Goal: Task Accomplishment & Management: Manage account settings

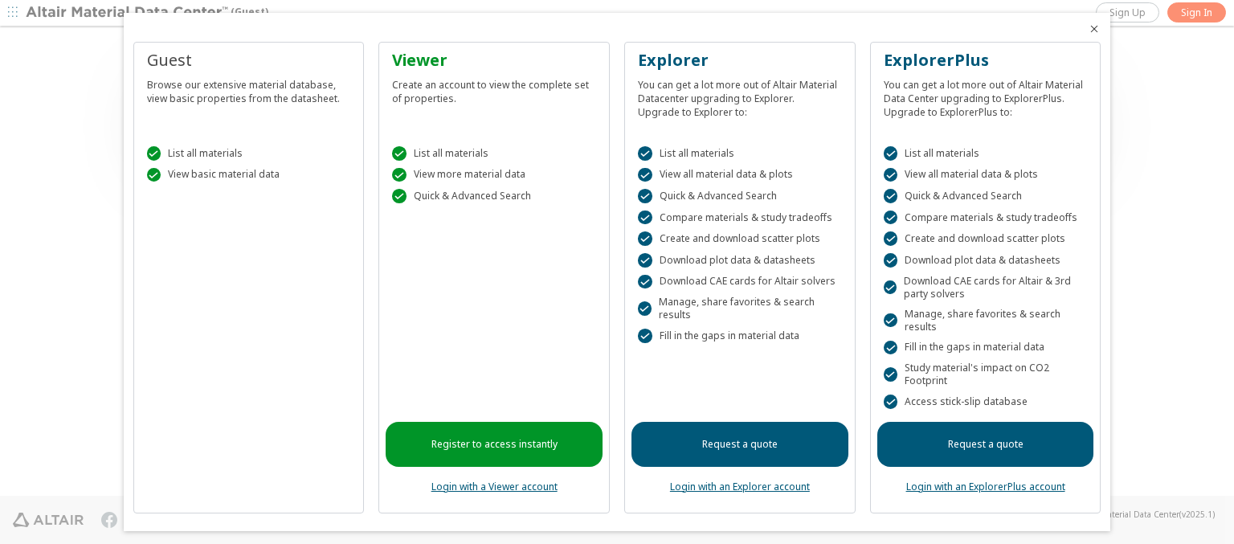
click at [1087, 29] on icon "Close" at bounding box center [1093, 28] width 13 height 13
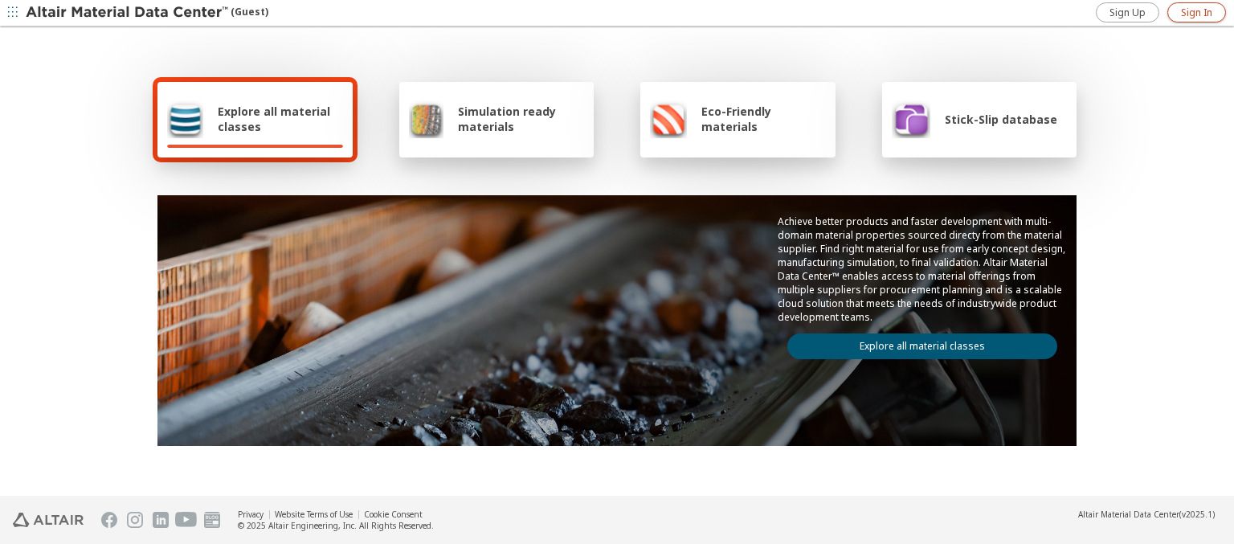
click at [1196, 12] on span "Sign In" at bounding box center [1196, 12] width 31 height 13
click at [128, 13] on img at bounding box center [128, 13] width 205 height 16
click at [274, 119] on span "Explore all material classes" at bounding box center [280, 119] width 125 height 31
click at [916, 342] on link "Explore all material classes" at bounding box center [922, 346] width 270 height 26
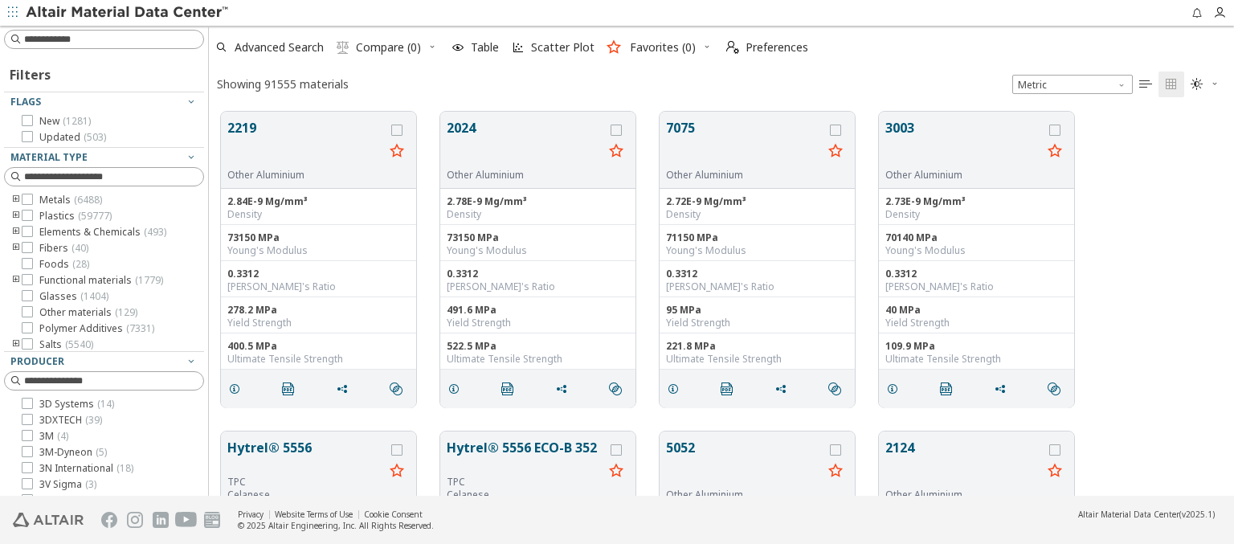
scroll to position [384, 1012]
click at [762, 47] on span "Preferences" at bounding box center [776, 47] width 63 height 11
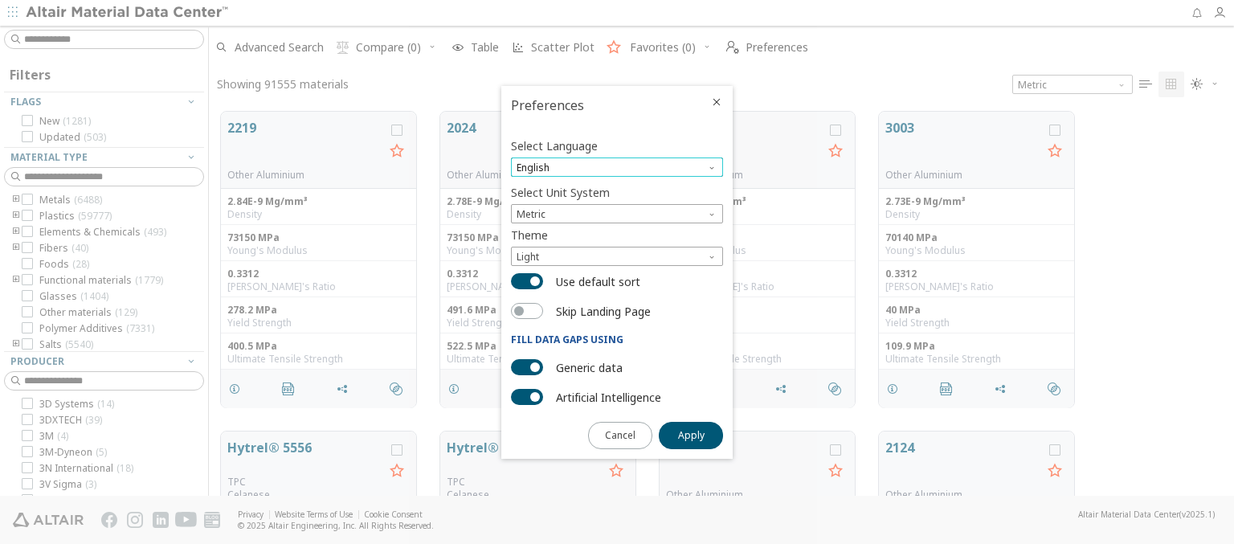
click at [617, 167] on span "English" at bounding box center [617, 166] width 212 height 19
click at [617, 206] on span "Deutsch" at bounding box center [616, 207] width 199 height 11
click at [691, 434] on span "Apply" at bounding box center [691, 435] width 27 height 13
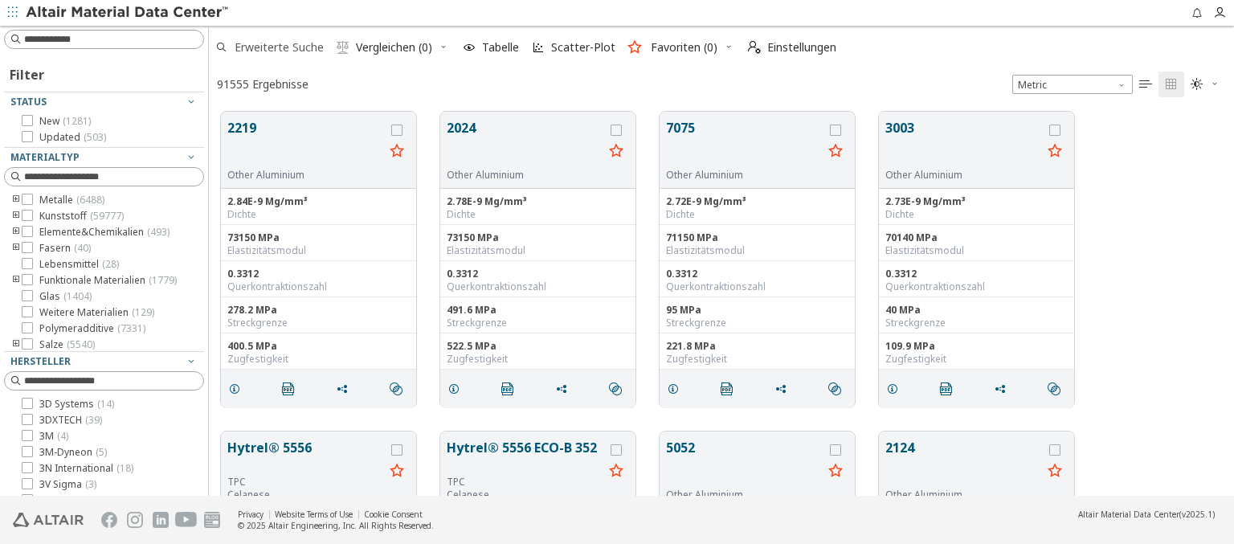
click at [269, 47] on span "Erweiterte Suche" at bounding box center [279, 47] width 89 height 11
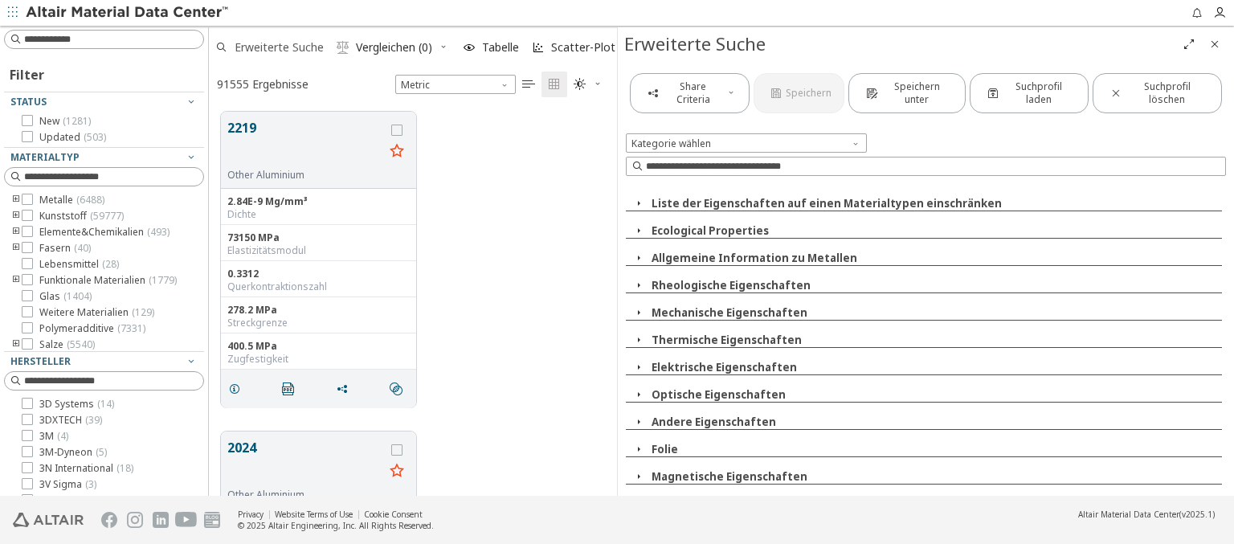
scroll to position [384, 395]
click at [269, 47] on span "Erweiterte Suche" at bounding box center [279, 47] width 89 height 11
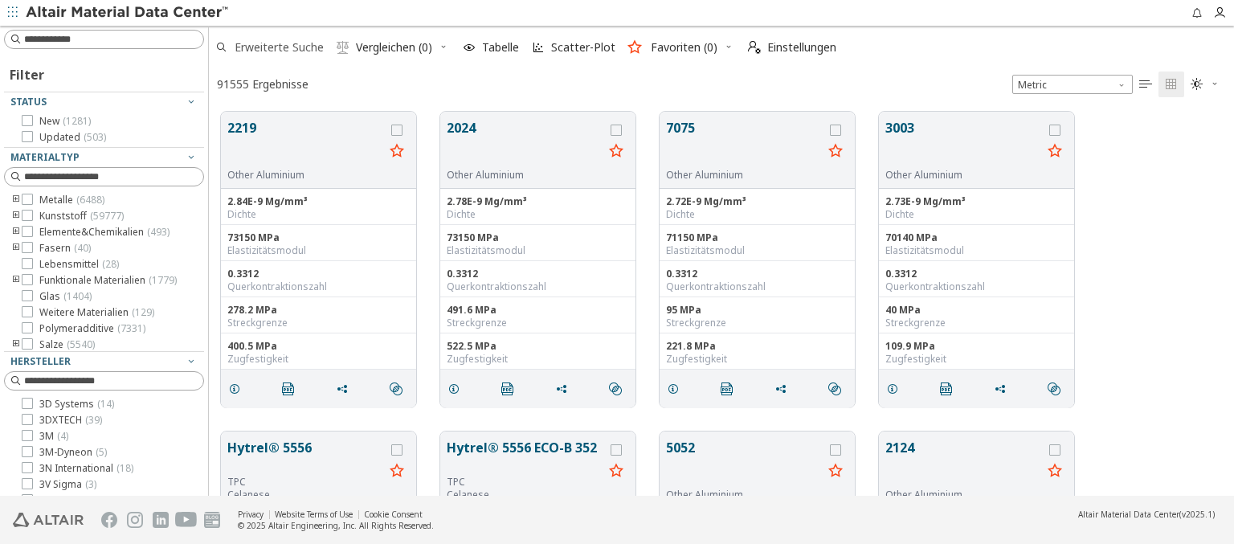
scroll to position [384, 1012]
click at [791, 47] on span "Einstellungen" at bounding box center [801, 47] width 69 height 11
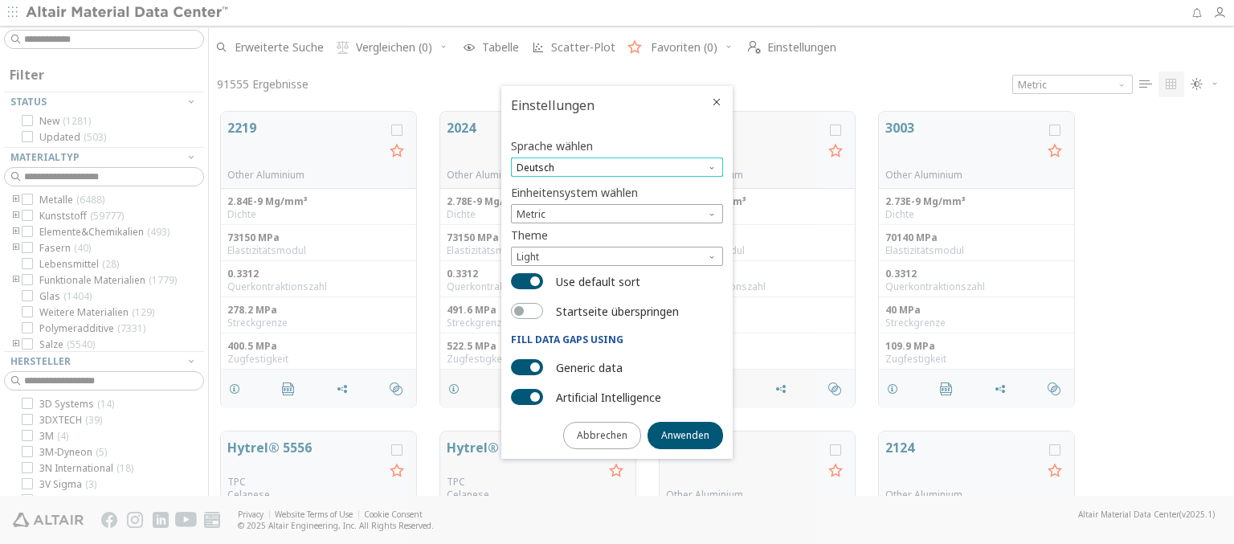
click at [617, 167] on span "Deutsch" at bounding box center [617, 166] width 212 height 19
click at [617, 187] on span "English" at bounding box center [616, 187] width 199 height 11
click at [685, 434] on span "Anwenden" at bounding box center [685, 435] width 48 height 13
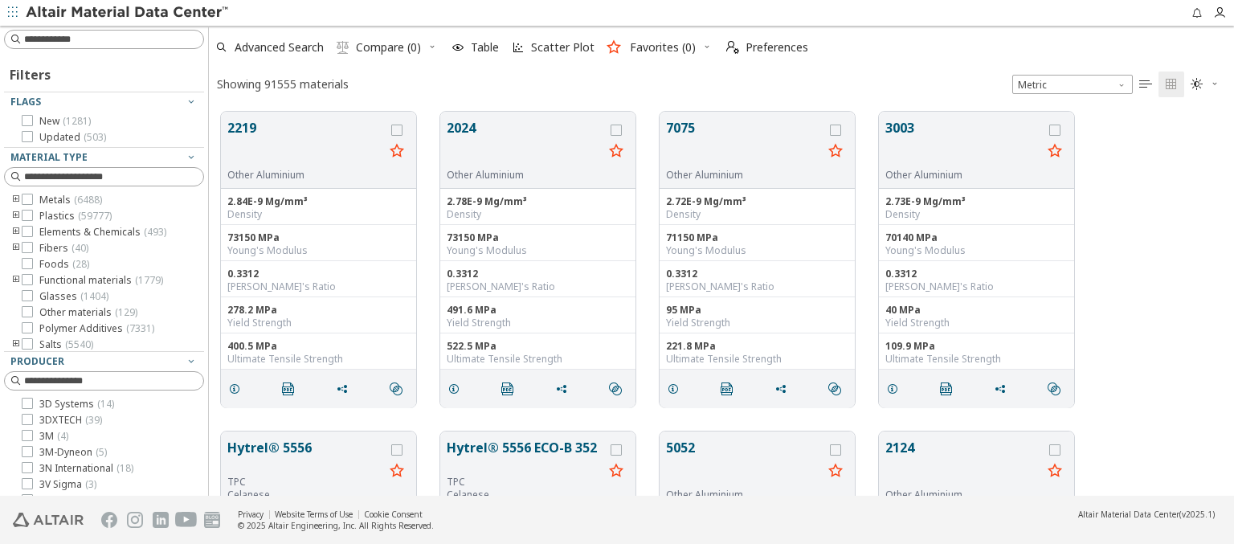
click at [128, 13] on img at bounding box center [128, 13] width 205 height 16
